Goal: Learn about a topic: Learn about a topic

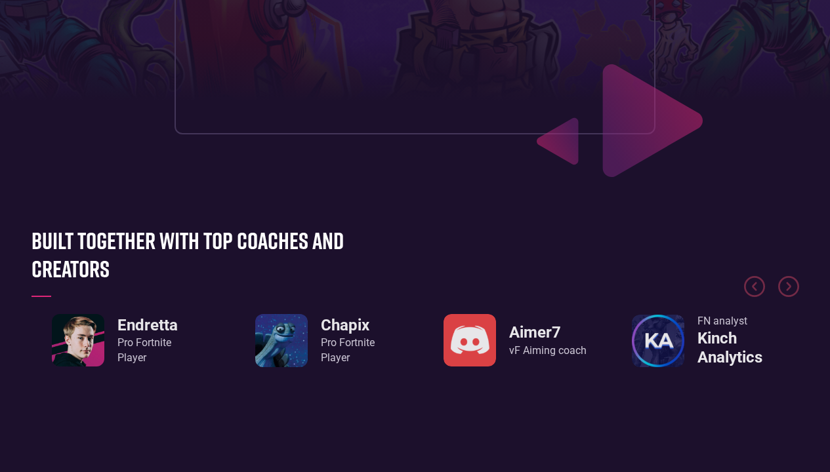
scroll to position [396, 0]
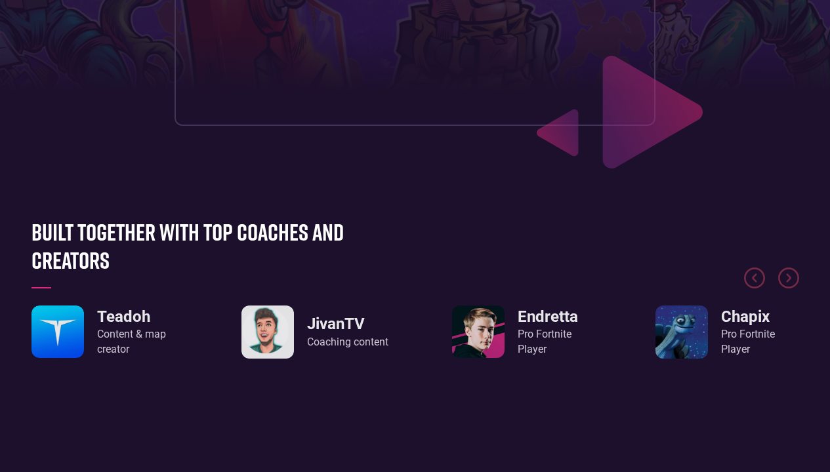
click at [535, 333] on div "Pro Fortnite Player" at bounding box center [548, 342] width 60 height 30
click at [511, 338] on link "Endretta Pro Fortnite Player" at bounding box center [515, 332] width 126 height 52
click at [475, 340] on img "1 / 8" at bounding box center [478, 332] width 52 height 52
click at [476, 340] on img "1 / 8" at bounding box center [478, 332] width 52 height 52
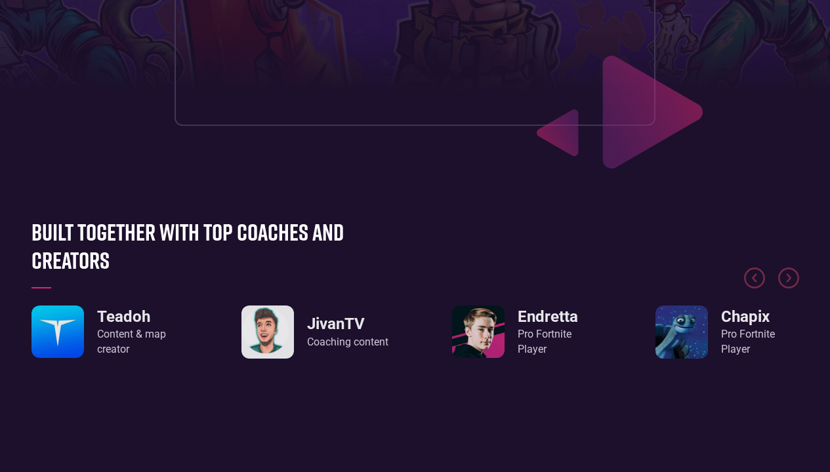
click at [476, 340] on img "1 / 8" at bounding box center [478, 332] width 52 height 52
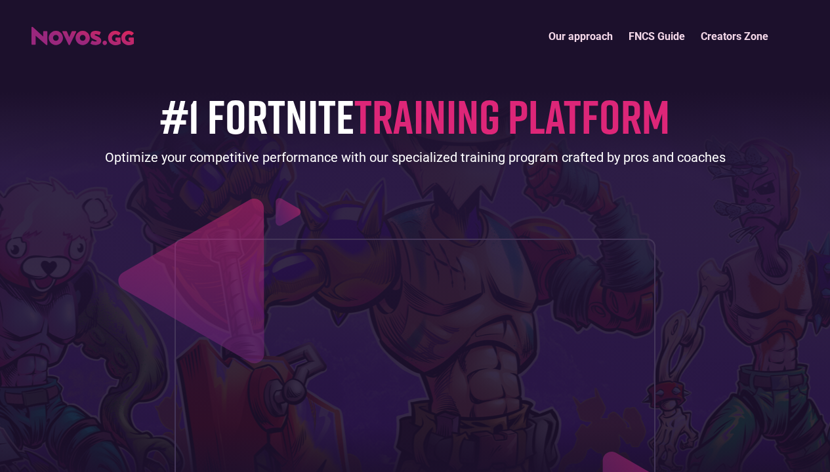
scroll to position [0, 0]
click at [560, 31] on link "Our approach" at bounding box center [581, 36] width 80 height 28
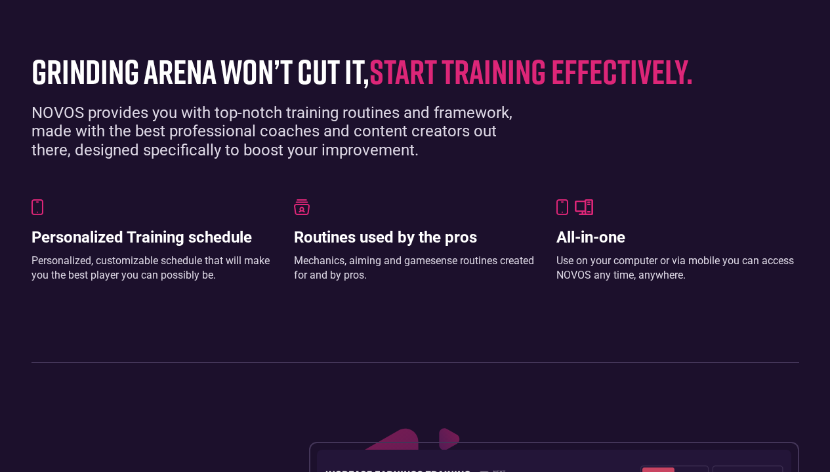
scroll to position [834, 0]
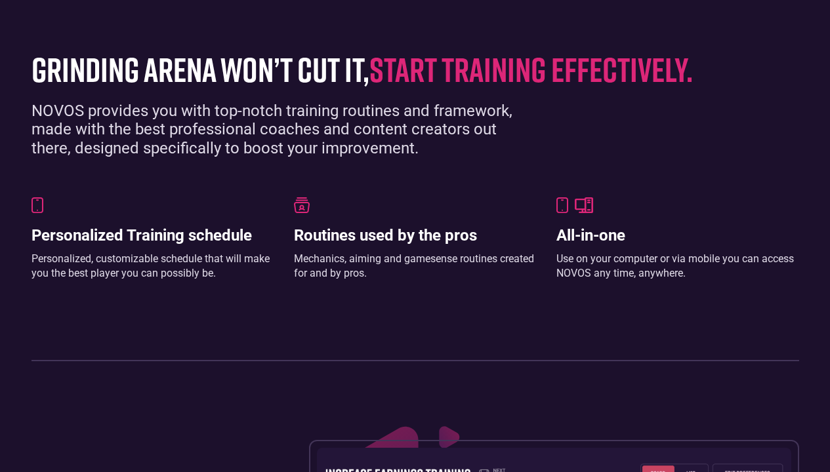
drag, startPoint x: 609, startPoint y: 253, endPoint x: 618, endPoint y: 255, distance: 8.6
click at [609, 253] on div "Use on your computer or via mobile you can access NOVOS any time, anywhere." at bounding box center [677, 267] width 243 height 30
click at [597, 239] on h3 "All-in-one" at bounding box center [677, 235] width 243 height 19
